Goal: Task Accomplishment & Management: Complete application form

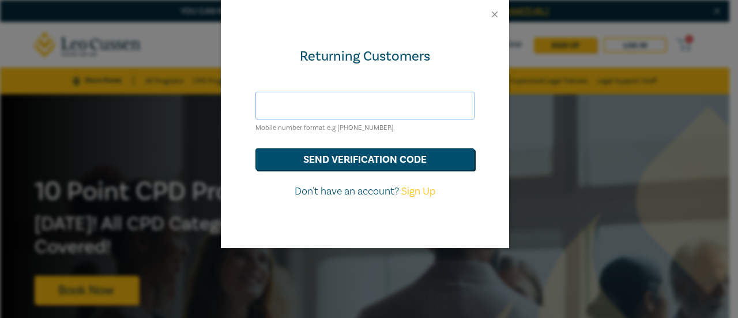
click at [352, 100] on input "text" at bounding box center [364, 106] width 219 height 28
paste input "S25316"
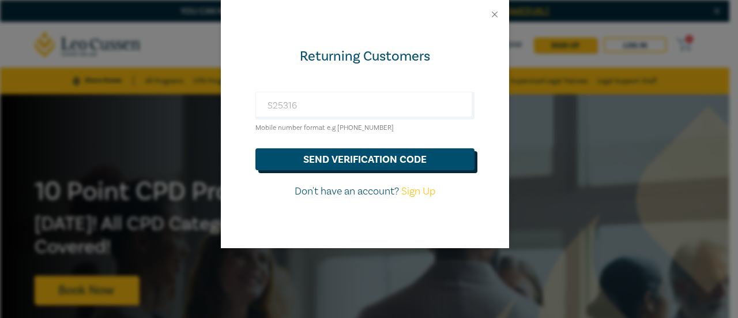
click at [363, 163] on button "send verification code" at bounding box center [364, 159] width 219 height 22
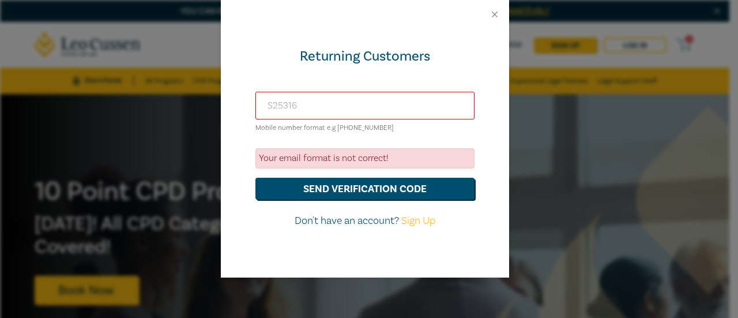
drag, startPoint x: 354, startPoint y: 108, endPoint x: 219, endPoint y: 95, distance: 135.6
click at [219, 95] on div "Returning Customers S25316 Mobile number format e.g [PHONE_NUMBER] Your email f…" at bounding box center [369, 159] width 738 height 318
paste input "[PHONE_NUMBER]"
click at [273, 100] on input "0+61 406 720 691" at bounding box center [364, 106] width 219 height 28
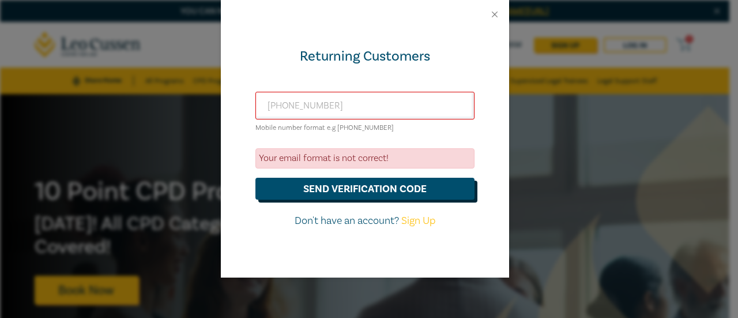
click at [312, 184] on button "send verification code" at bounding box center [364, 189] width 219 height 22
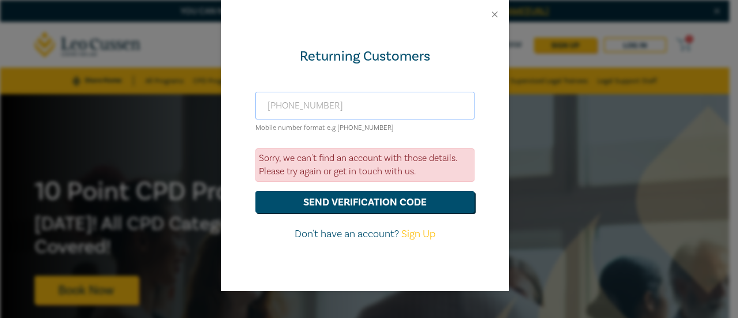
drag, startPoint x: 394, startPoint y: 108, endPoint x: 266, endPoint y: 98, distance: 128.4
click at [266, 98] on input "[PHONE_NUMBER]" at bounding box center [364, 106] width 219 height 28
click at [255, 191] on button "send verification code" at bounding box center [364, 202] width 219 height 22
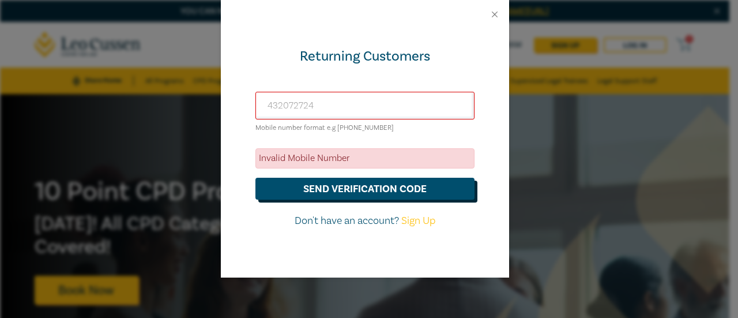
click at [329, 180] on button "send verification code" at bounding box center [364, 189] width 219 height 22
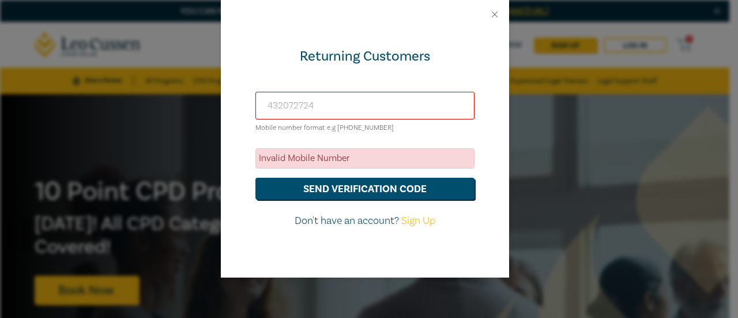
click at [328, 104] on input "432072724" at bounding box center [364, 106] width 219 height 28
click at [265, 103] on input "432072724" at bounding box center [364, 106] width 219 height 28
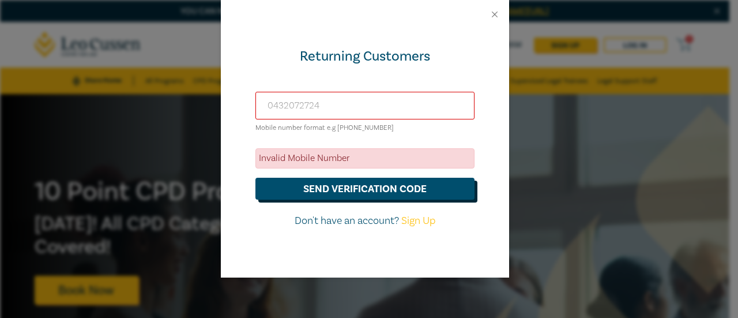
type input "0432072724"
click at [305, 188] on button "send verification code" at bounding box center [364, 189] width 219 height 22
click at [305, 182] on button "send verification code" at bounding box center [364, 189] width 219 height 22
click at [306, 182] on button "send verification code" at bounding box center [364, 189] width 219 height 22
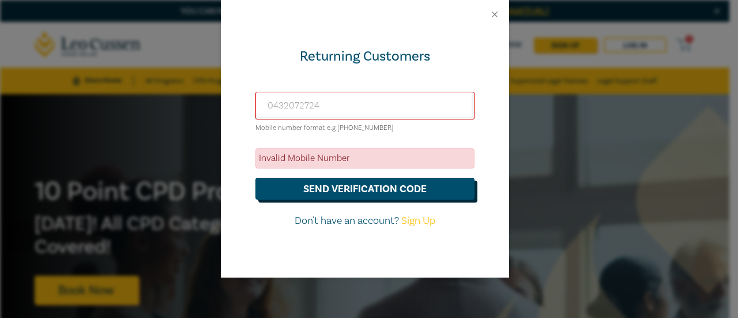
click at [306, 182] on button "send verification code" at bounding box center [364, 189] width 219 height 22
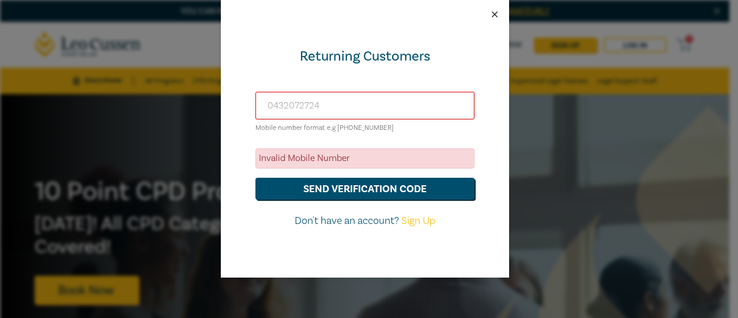
click at [497, 10] on button "Close" at bounding box center [494, 14] width 10 height 10
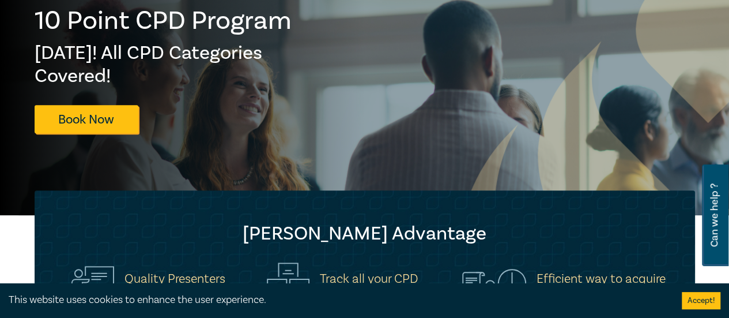
scroll to position [173, 0]
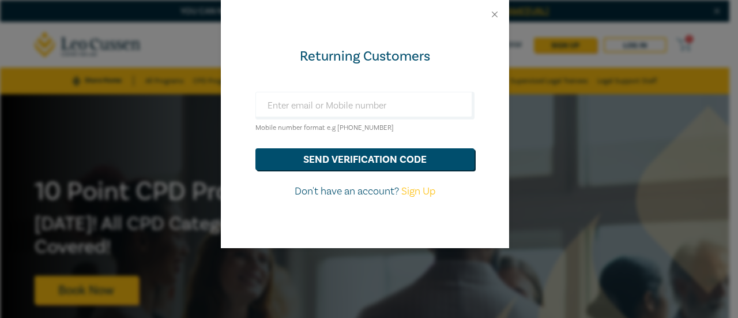
click at [414, 189] on link "Sign Up" at bounding box center [418, 190] width 34 height 13
select select "AU"
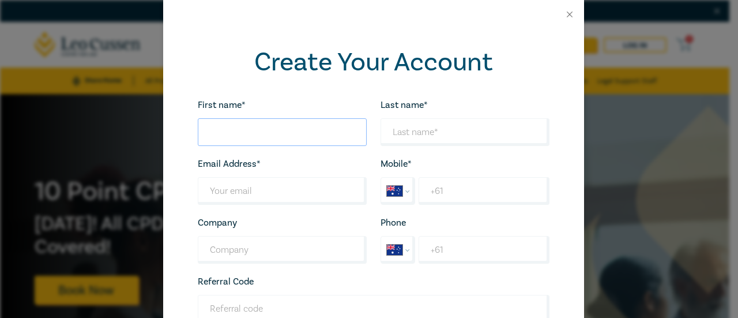
click at [305, 126] on input "First name*" at bounding box center [282, 132] width 169 height 28
type input "Antonia"
type input "Seriatos"
click at [266, 187] on input "Last name*" at bounding box center [282, 191] width 169 height 28
drag, startPoint x: 316, startPoint y: 186, endPoint x: 133, endPoint y: 182, distance: 183.3
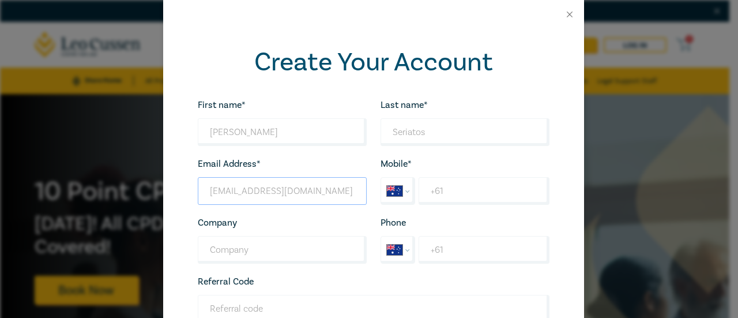
click at [133, 182] on div "Create Your Account First name* Antonia Looks good! Last name* Seriatos Looks g…" at bounding box center [369, 159] width 738 height 318
type input "a"
type input "aseriatos@lawsquared.com"
click at [447, 183] on input "+61" at bounding box center [483, 191] width 130 height 28
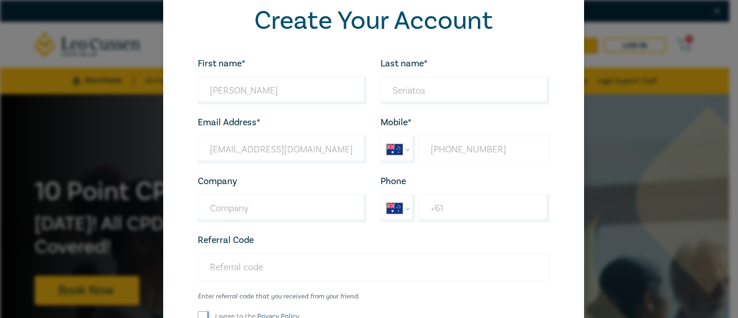
scroll to position [115, 0]
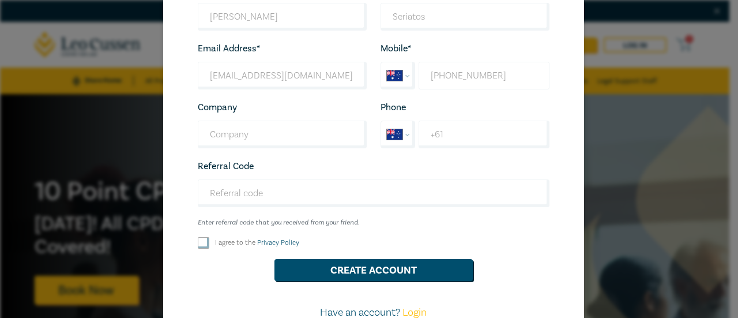
type input "+61 432 074 724"
click at [198, 245] on input "I agree to the Privacy Policy" at bounding box center [204, 243] width 12 height 12
checkbox input "true"
click at [335, 252] on div "First name* Antonia Looks good! Last name* Seriatos Looks good! Email Address* …" at bounding box center [373, 155] width 365 height 347
click at [335, 265] on button "Create Account" at bounding box center [373, 270] width 198 height 22
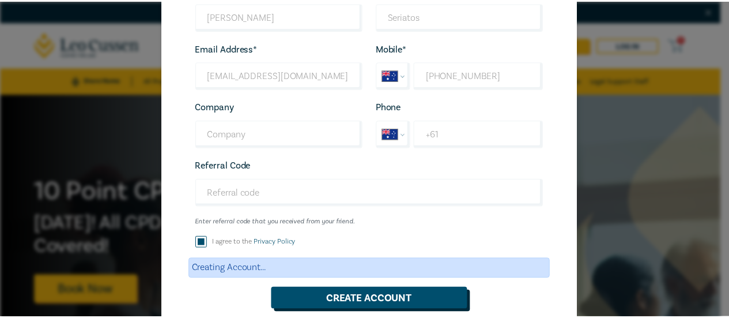
scroll to position [0, 0]
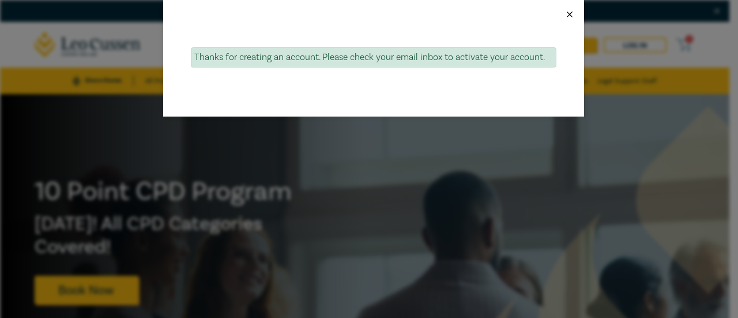
click at [569, 14] on button "Close" at bounding box center [569, 14] width 10 height 10
